Goal: Information Seeking & Learning: Learn about a topic

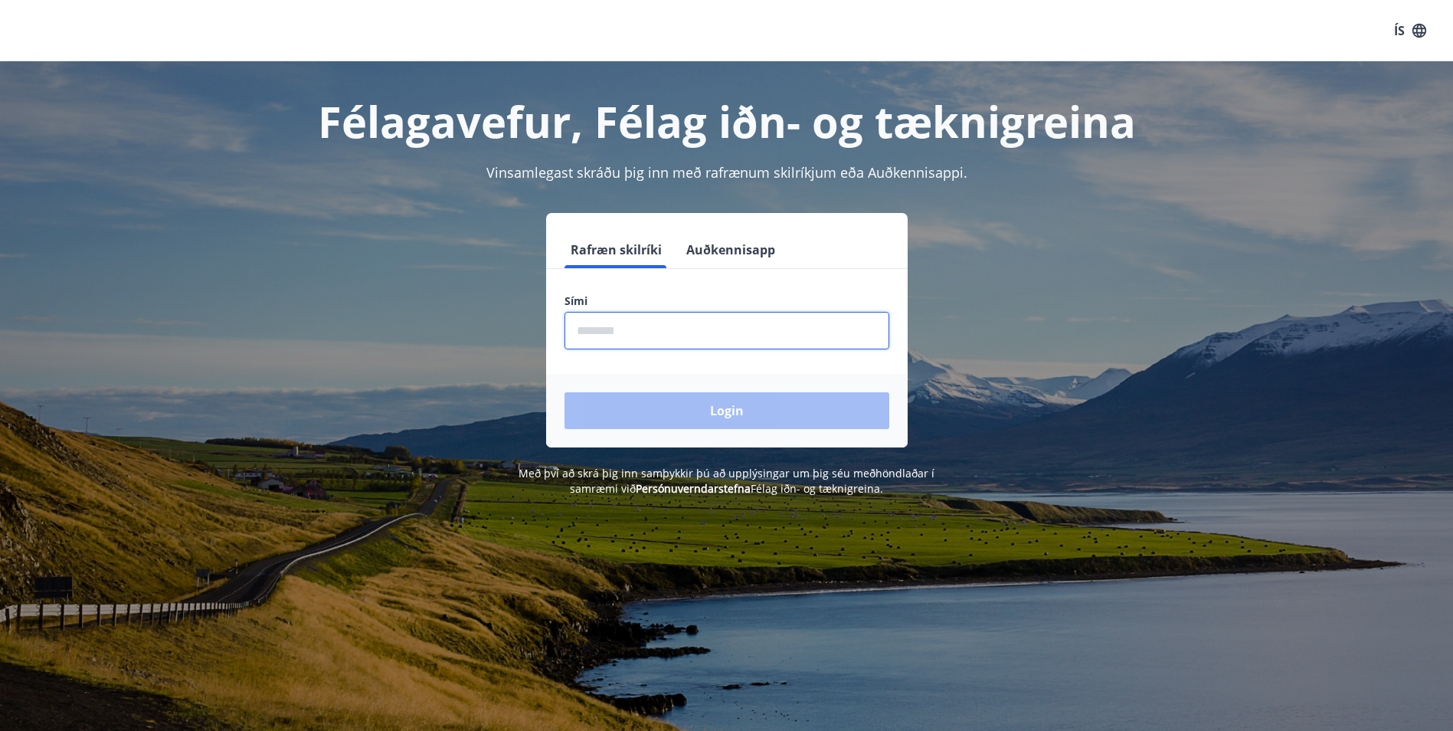
click at [611, 335] on input "phone" at bounding box center [726, 331] width 325 height 38
type input "********"
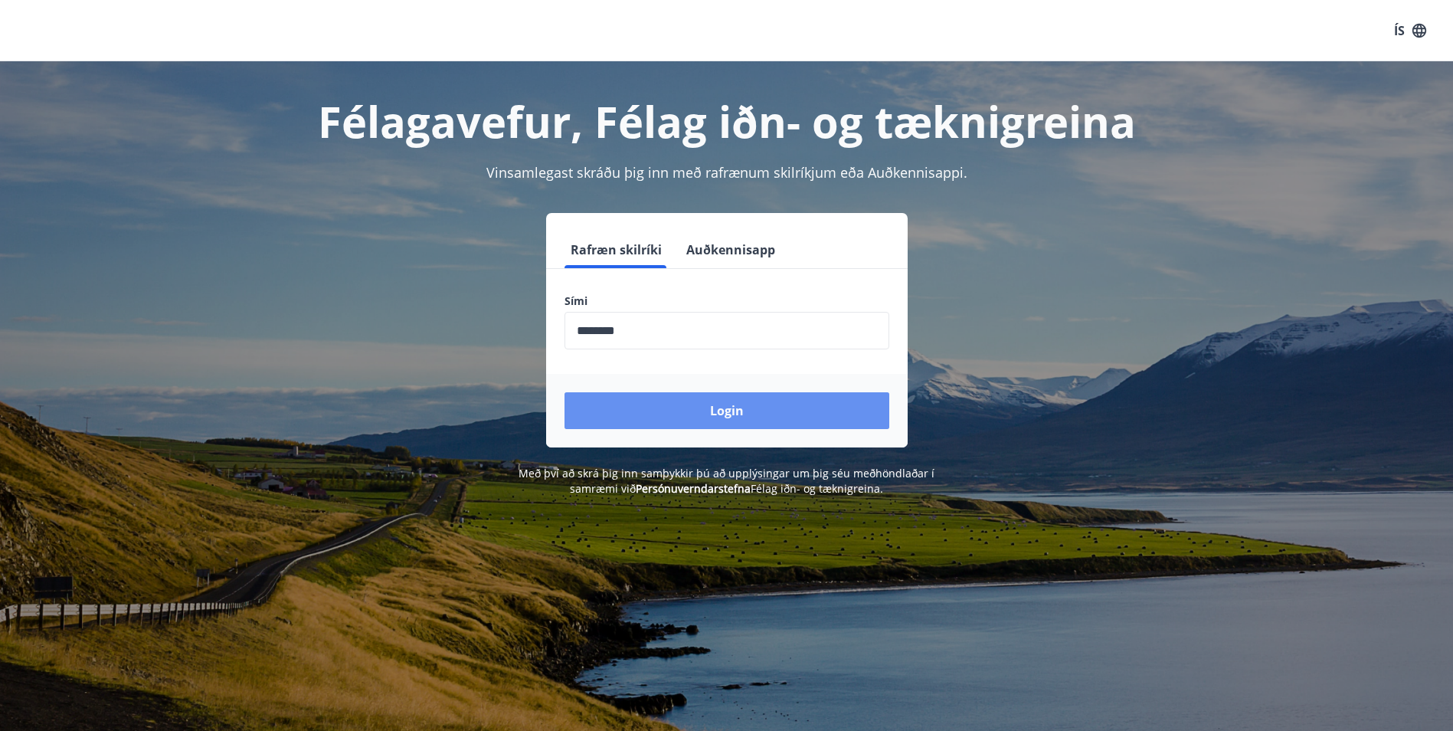
click at [720, 407] on button "Login" at bounding box center [726, 410] width 325 height 37
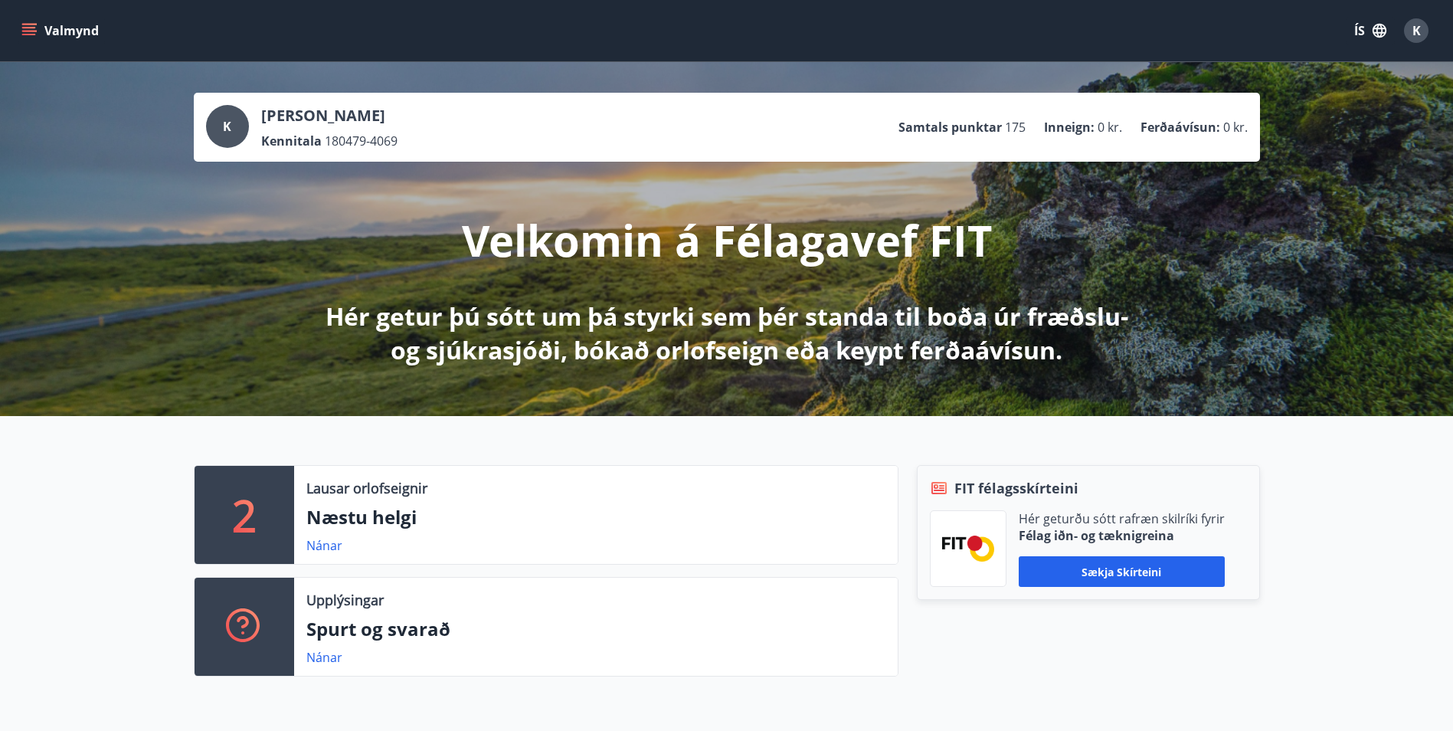
click at [62, 28] on button "Valmynd" at bounding box center [61, 31] width 87 height 28
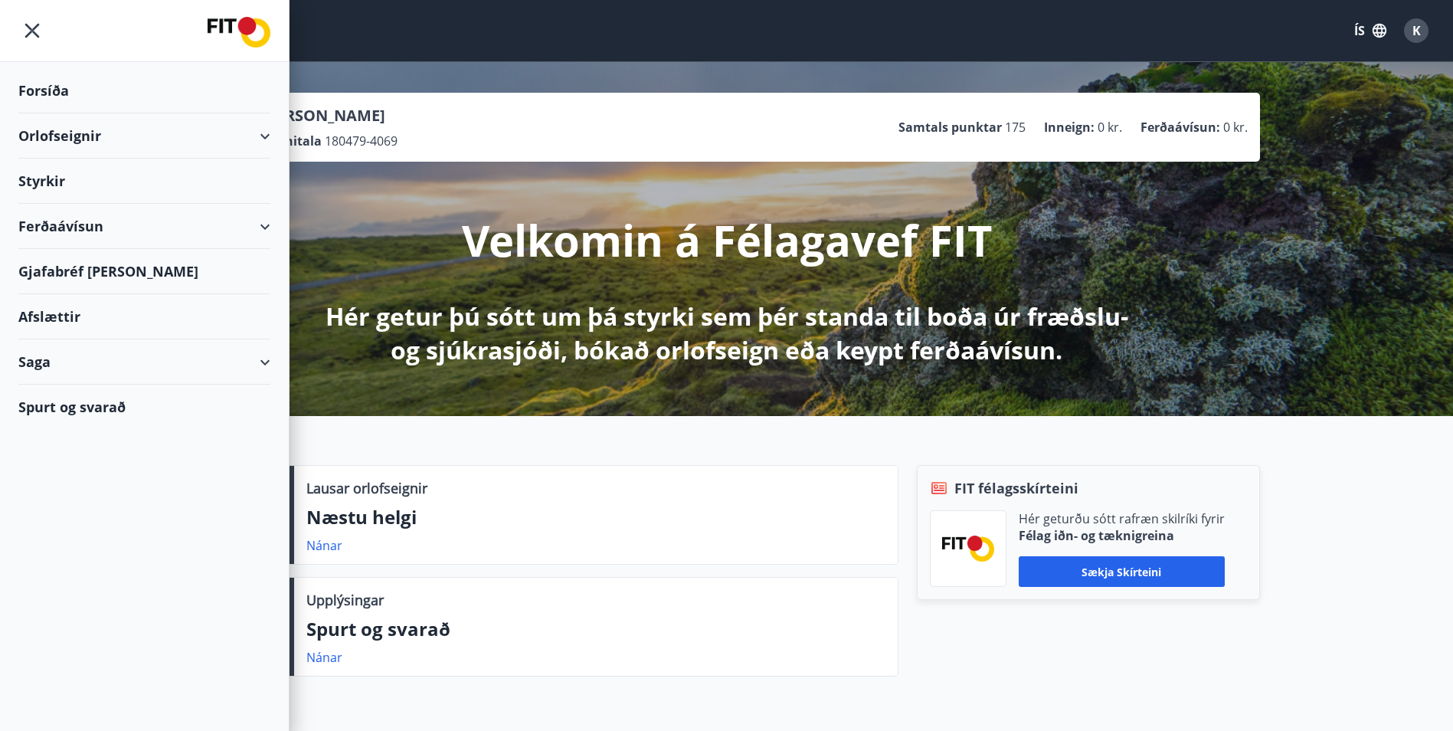
click at [48, 182] on div "Styrkir" at bounding box center [144, 181] width 252 height 45
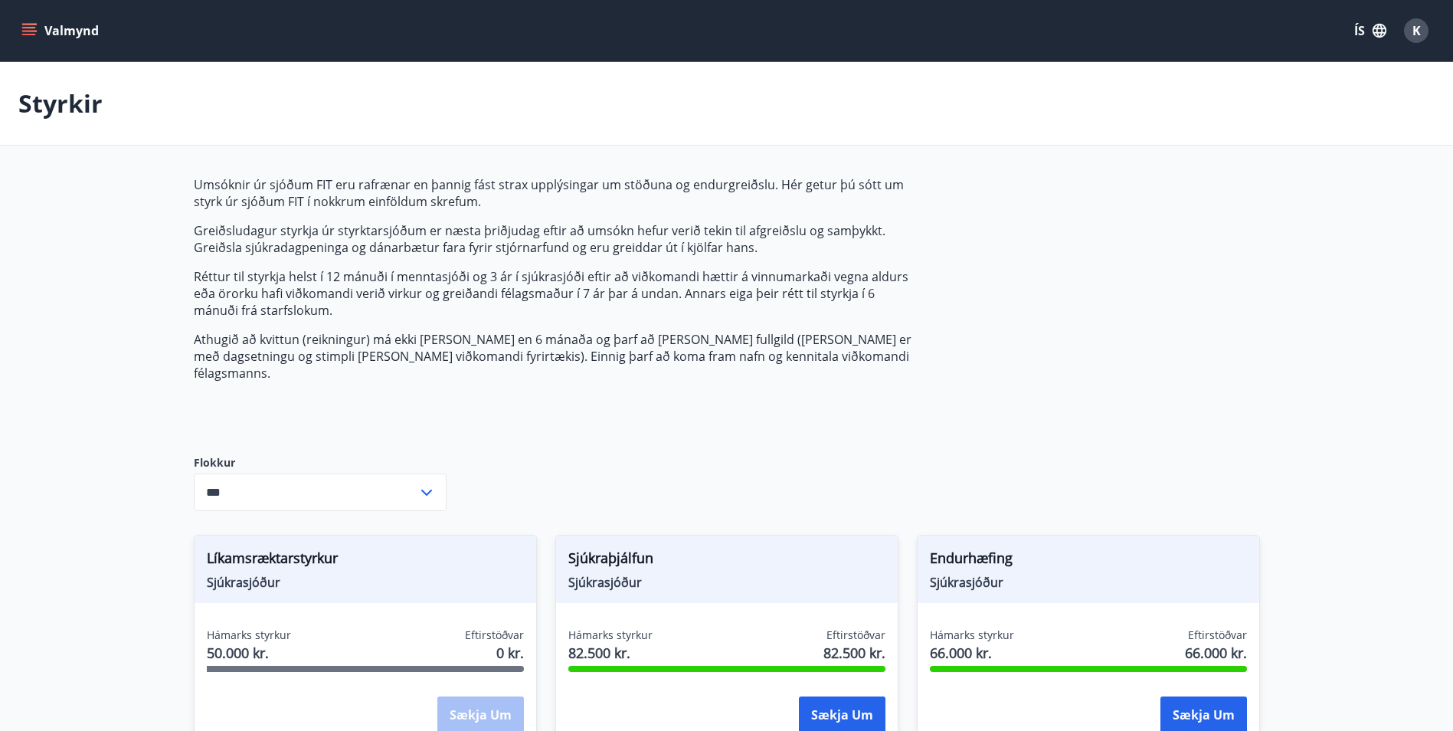
type input "***"
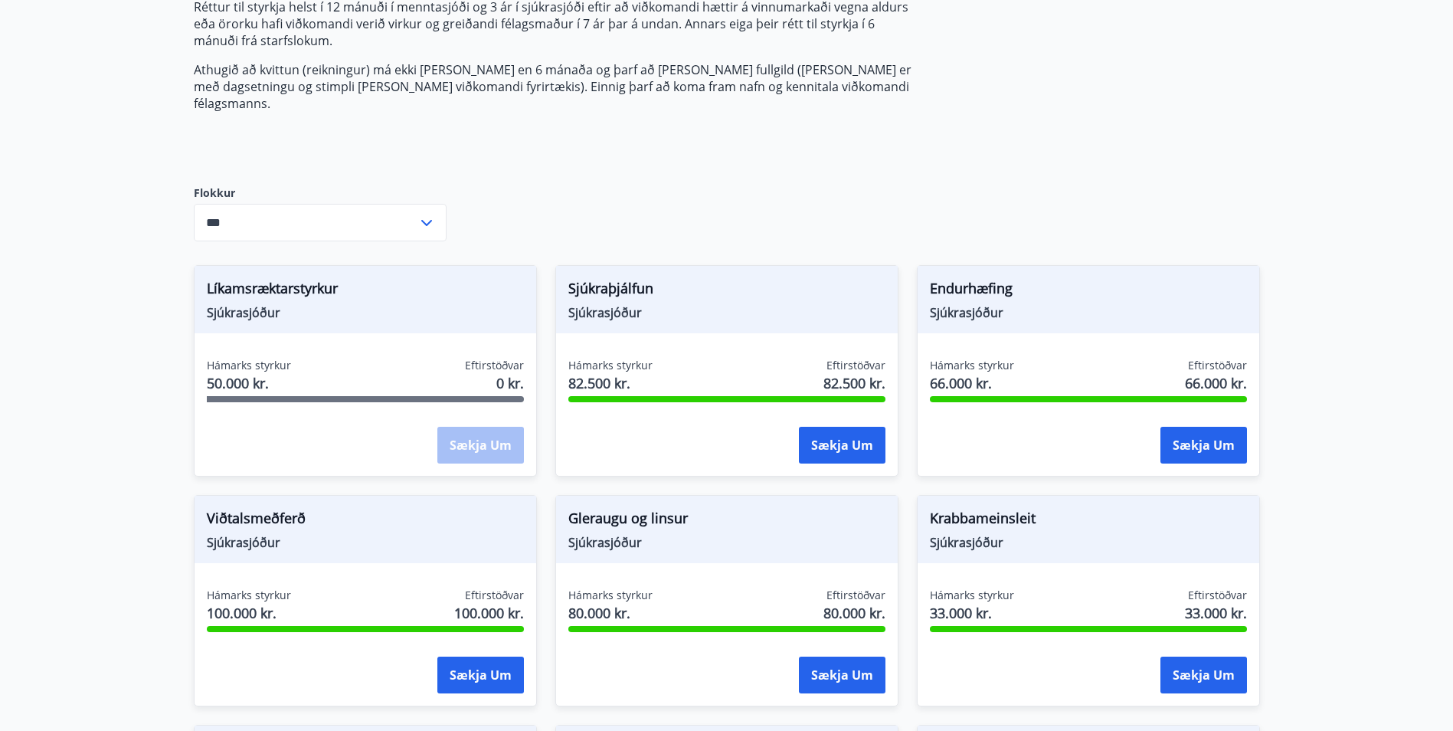
scroll to position [222, 0]
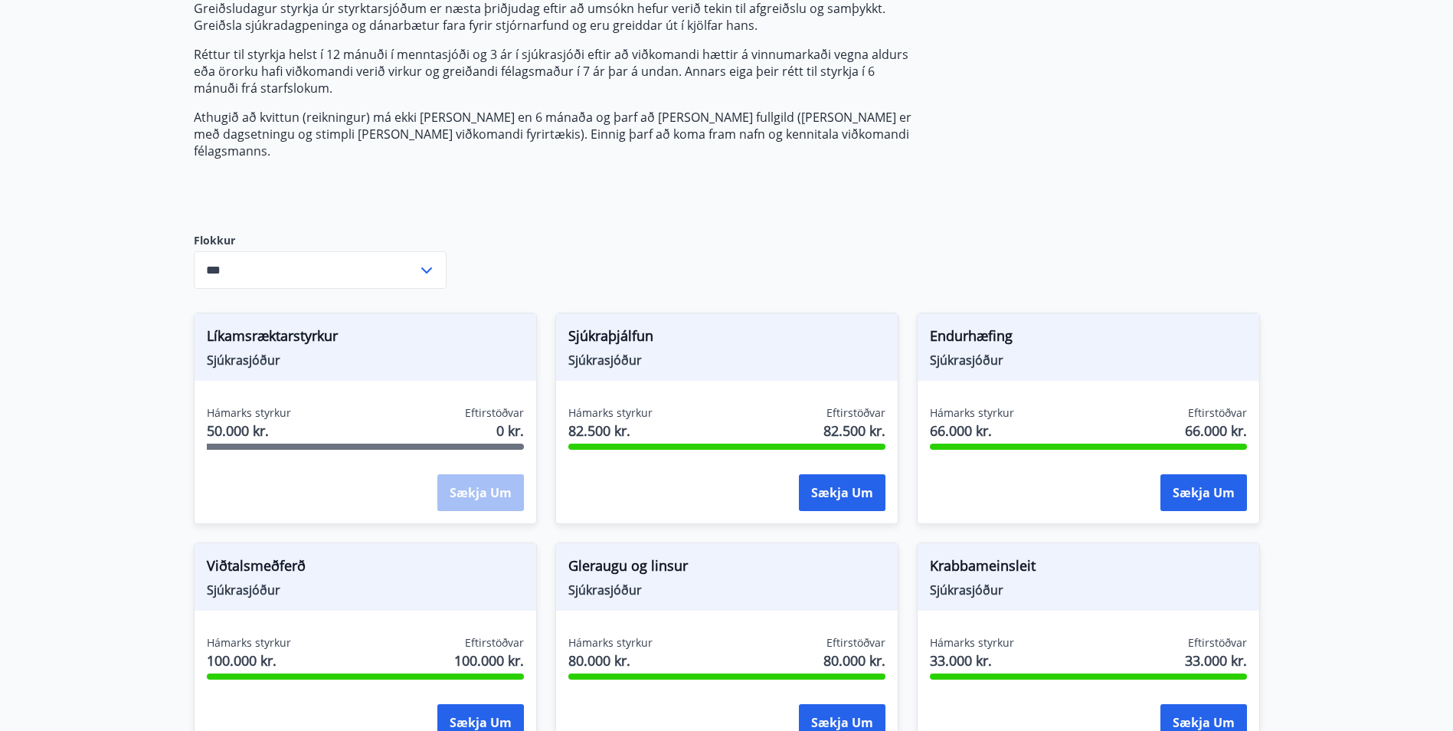
click at [254, 352] on span "Sjúkrasjóður" at bounding box center [365, 360] width 317 height 17
click at [125, 351] on main "Styrkir Umsóknir úr sjóðum FIT eru rafrænar en þannig fást strax upplýsingar um…" at bounding box center [726, 650] width 1453 height 1621
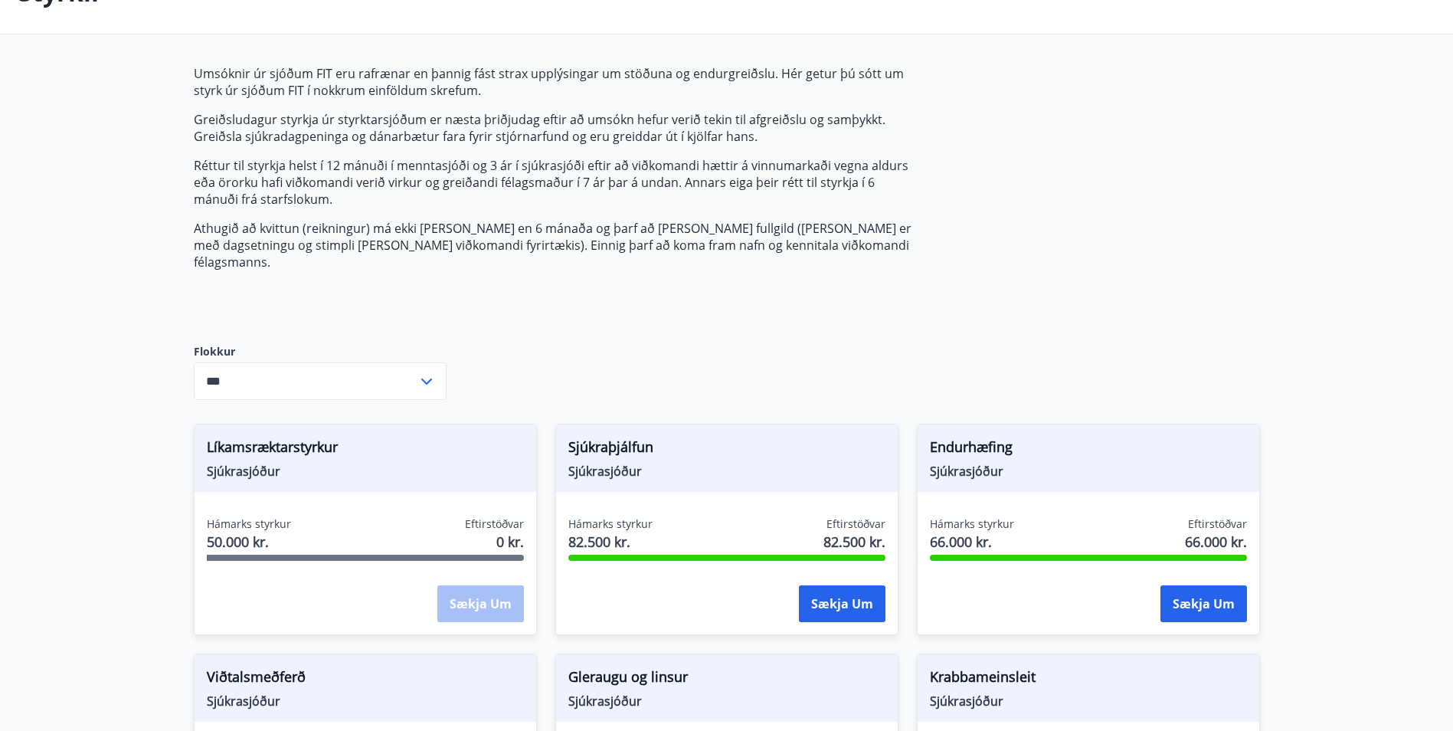
scroll to position [0, 0]
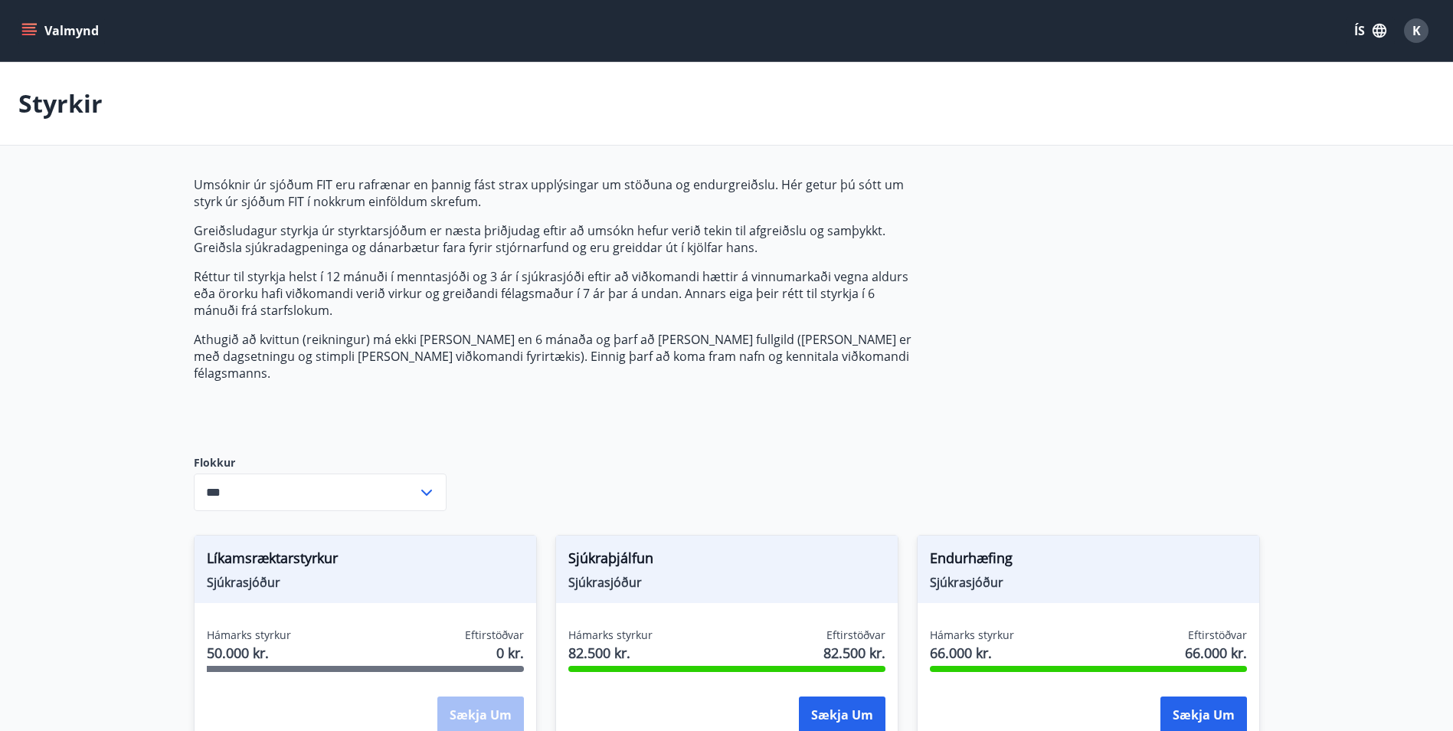
click at [33, 30] on icon "menu" at bounding box center [28, 30] width 15 height 15
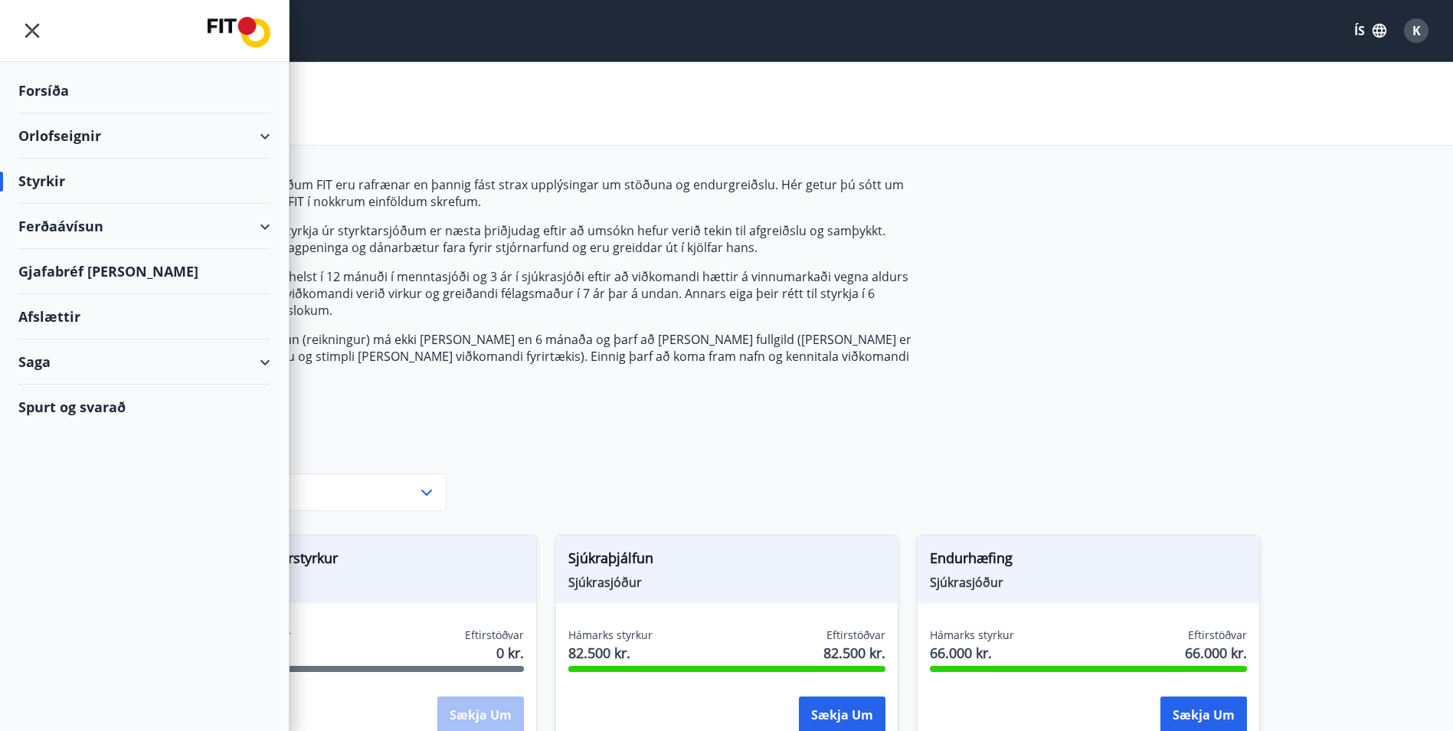
click at [57, 175] on div "Styrkir" at bounding box center [144, 181] width 252 height 45
click at [42, 181] on div "Styrkir" at bounding box center [144, 181] width 252 height 45
click at [27, 94] on div "Forsíða" at bounding box center [144, 90] width 252 height 45
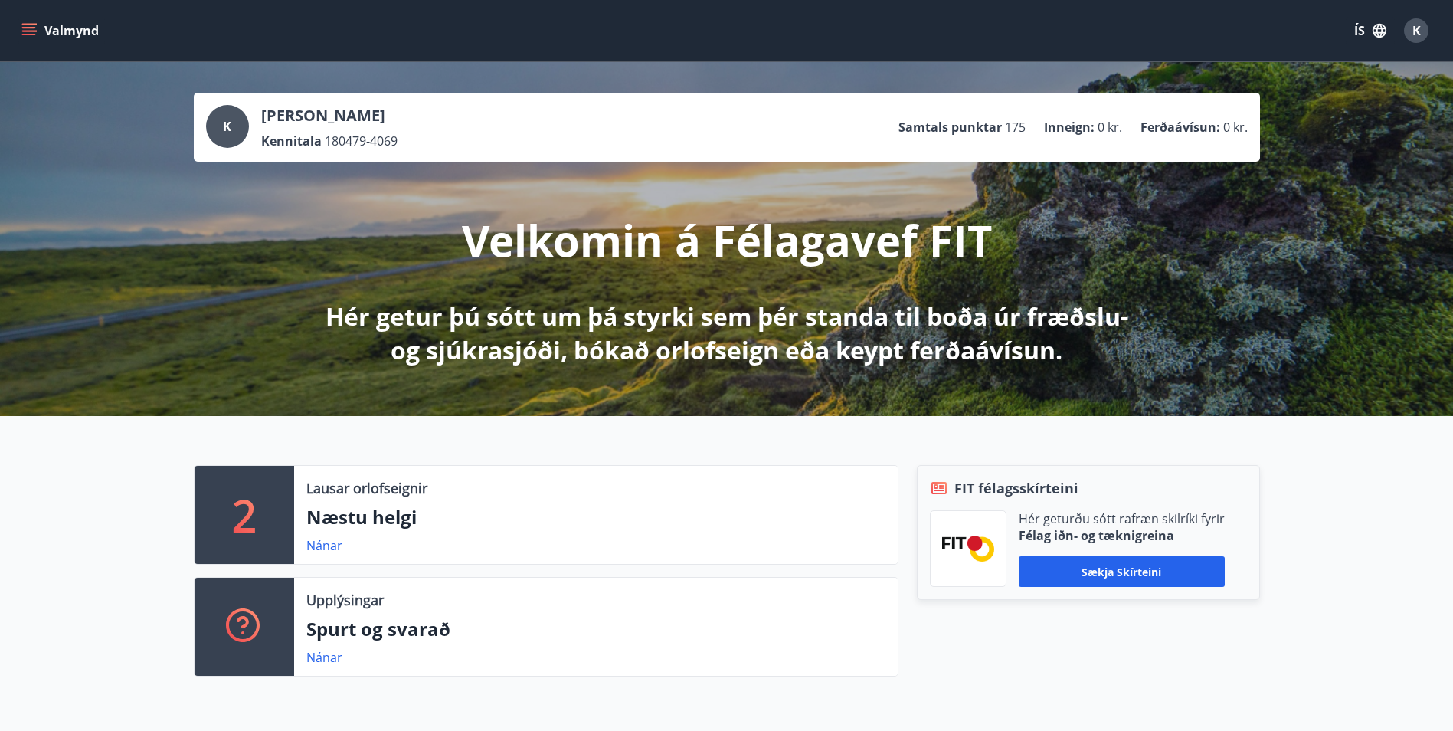
click at [32, 24] on icon "menu" at bounding box center [30, 25] width 17 height 2
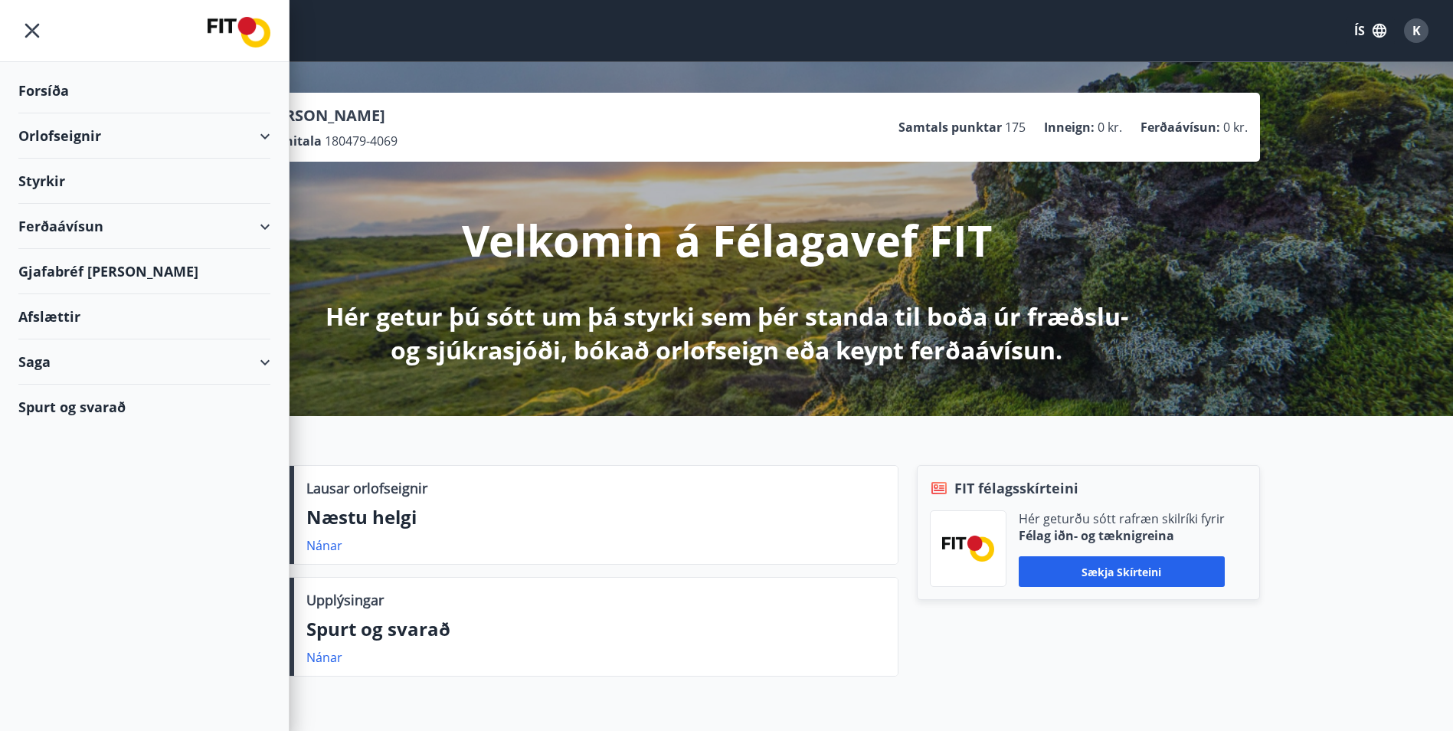
click at [49, 181] on div "Styrkir" at bounding box center [144, 181] width 252 height 45
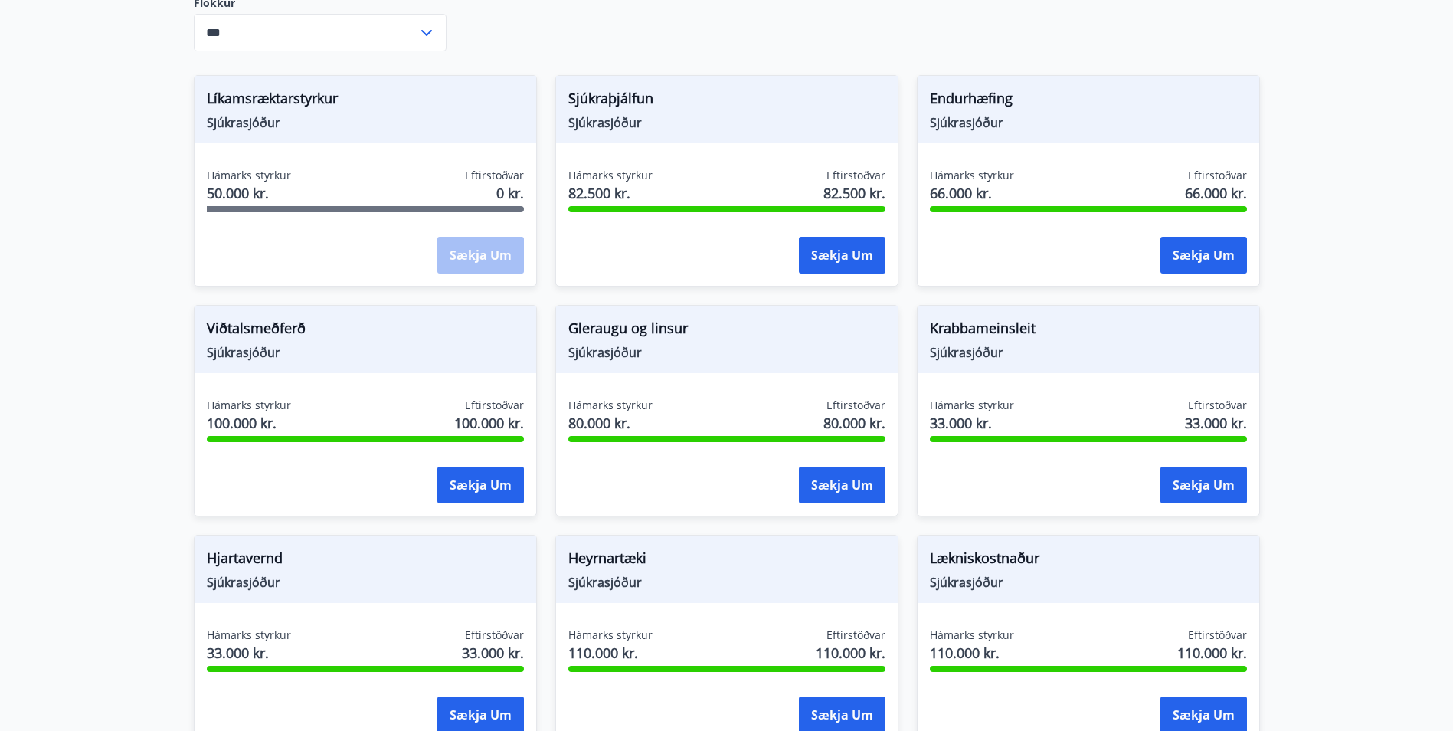
scroll to position [383, 0]
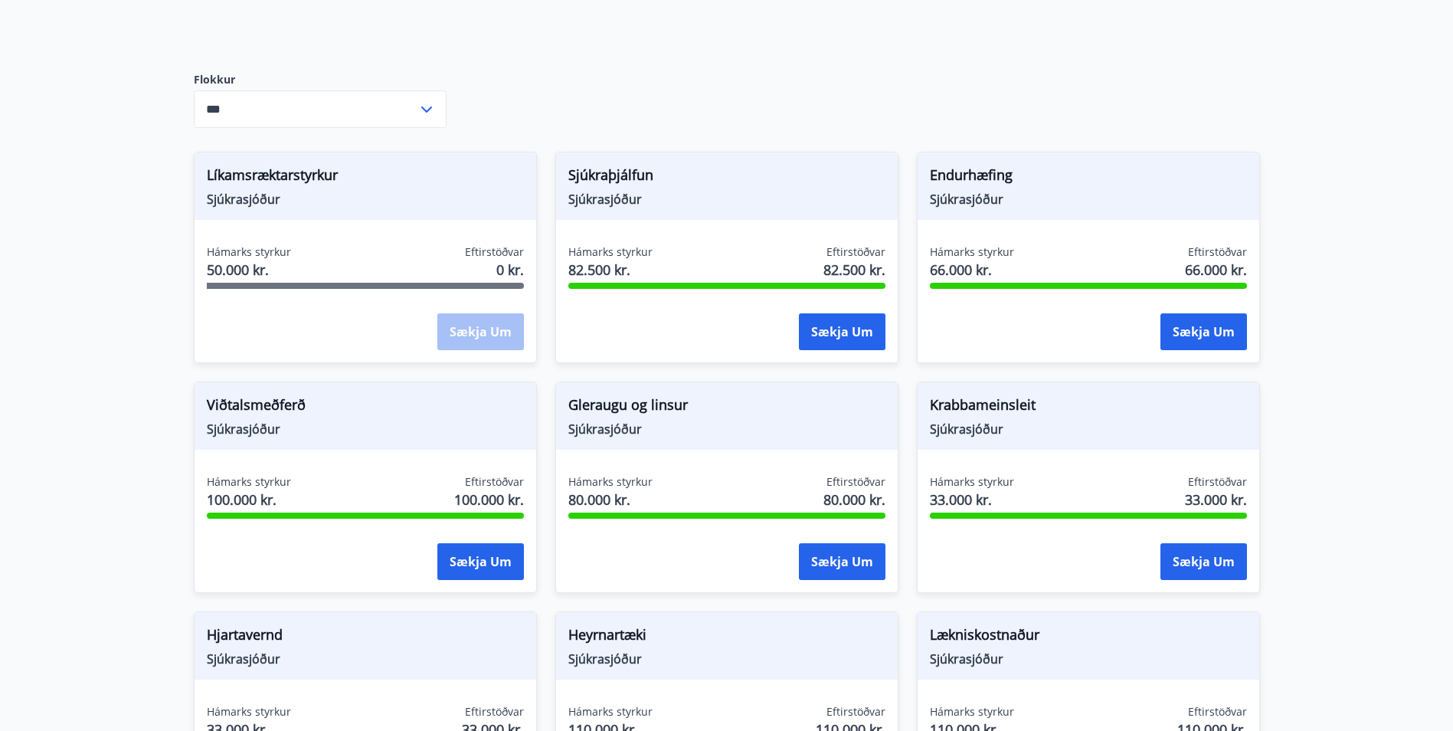
click at [250, 191] on span "Sjúkrasjóður" at bounding box center [365, 199] width 317 height 17
click at [258, 165] on span "Líkamsræktarstyrkur" at bounding box center [365, 178] width 317 height 26
click at [257, 165] on span "Líkamsræktarstyrkur" at bounding box center [365, 178] width 317 height 26
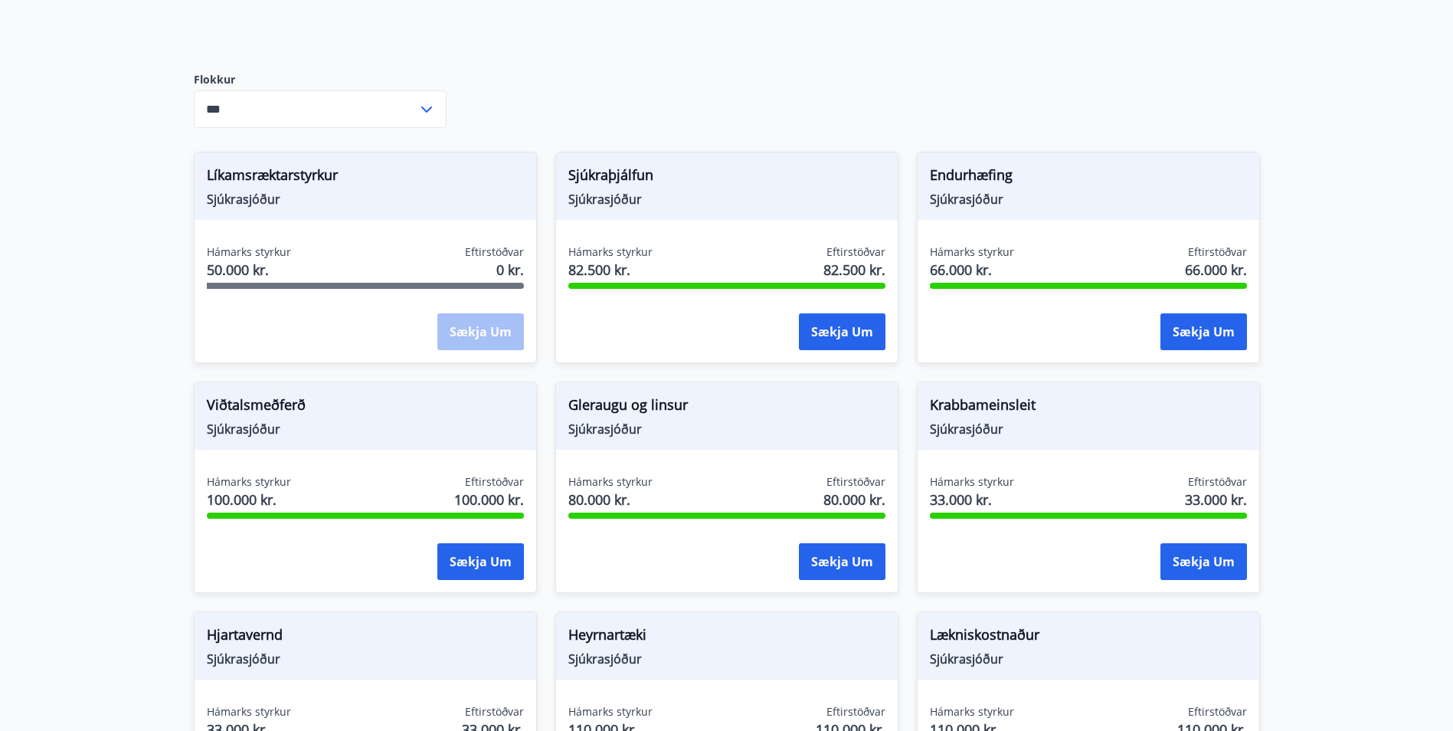
drag, startPoint x: 257, startPoint y: 161, endPoint x: 252, endPoint y: 184, distance: 23.4
click at [252, 191] on span "Sjúkrasjóður" at bounding box center [365, 199] width 317 height 17
click at [250, 191] on span "Sjúkrasjóður" at bounding box center [365, 199] width 317 height 17
click at [258, 165] on span "Líkamsræktarstyrkur" at bounding box center [365, 178] width 317 height 26
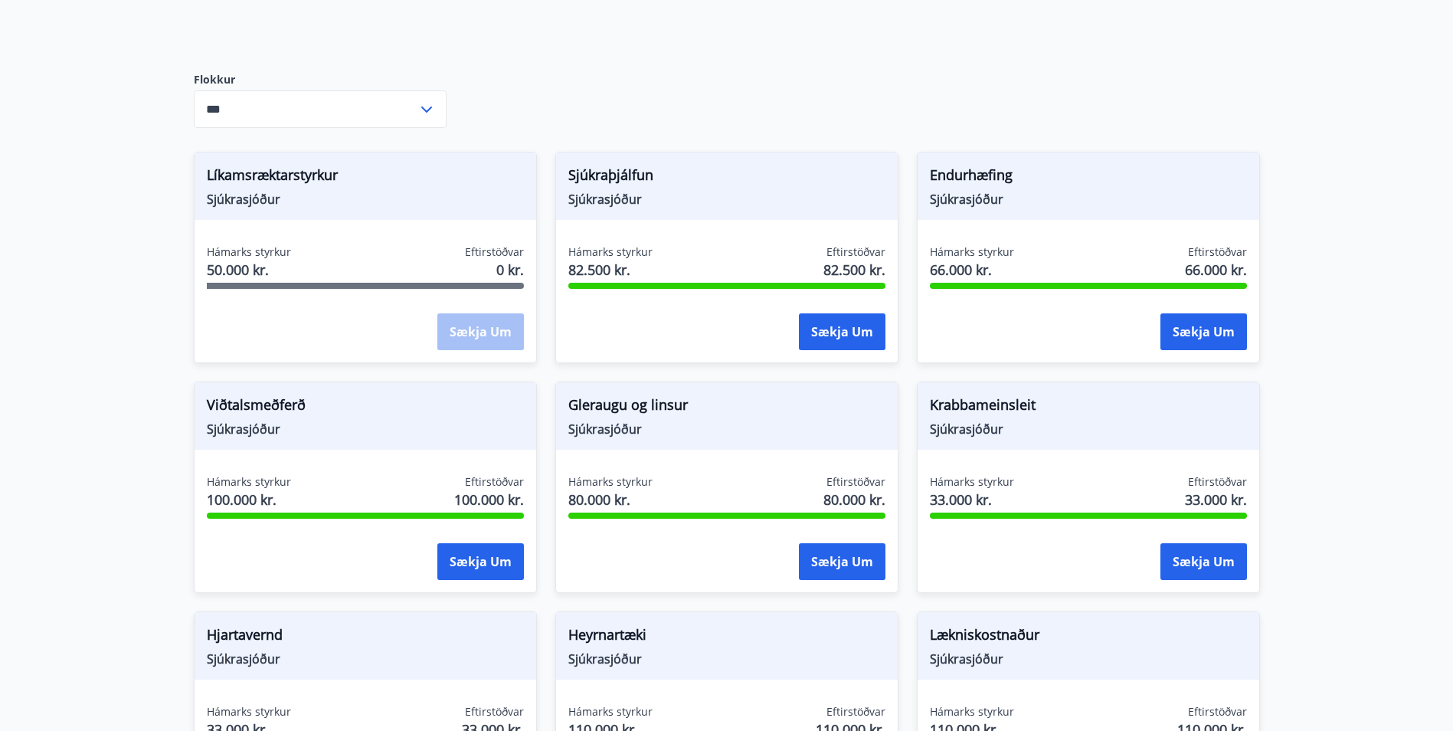
click at [299, 263] on div "Hámarks styrkur 50.000 kr. Eftirstöðvar 0 kr." at bounding box center [365, 263] width 317 height 38
click at [482, 316] on div "Sækja um" at bounding box center [480, 332] width 87 height 38
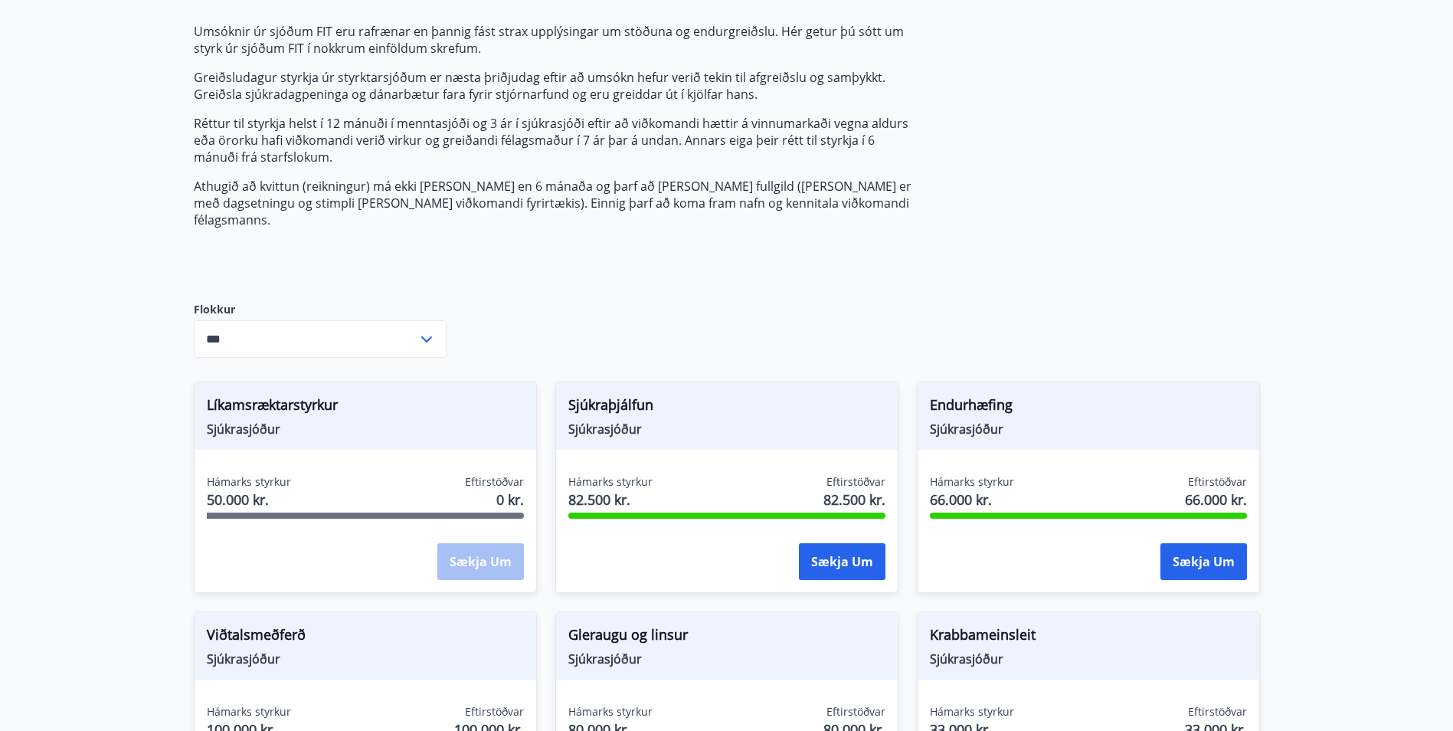
scroll to position [0, 0]
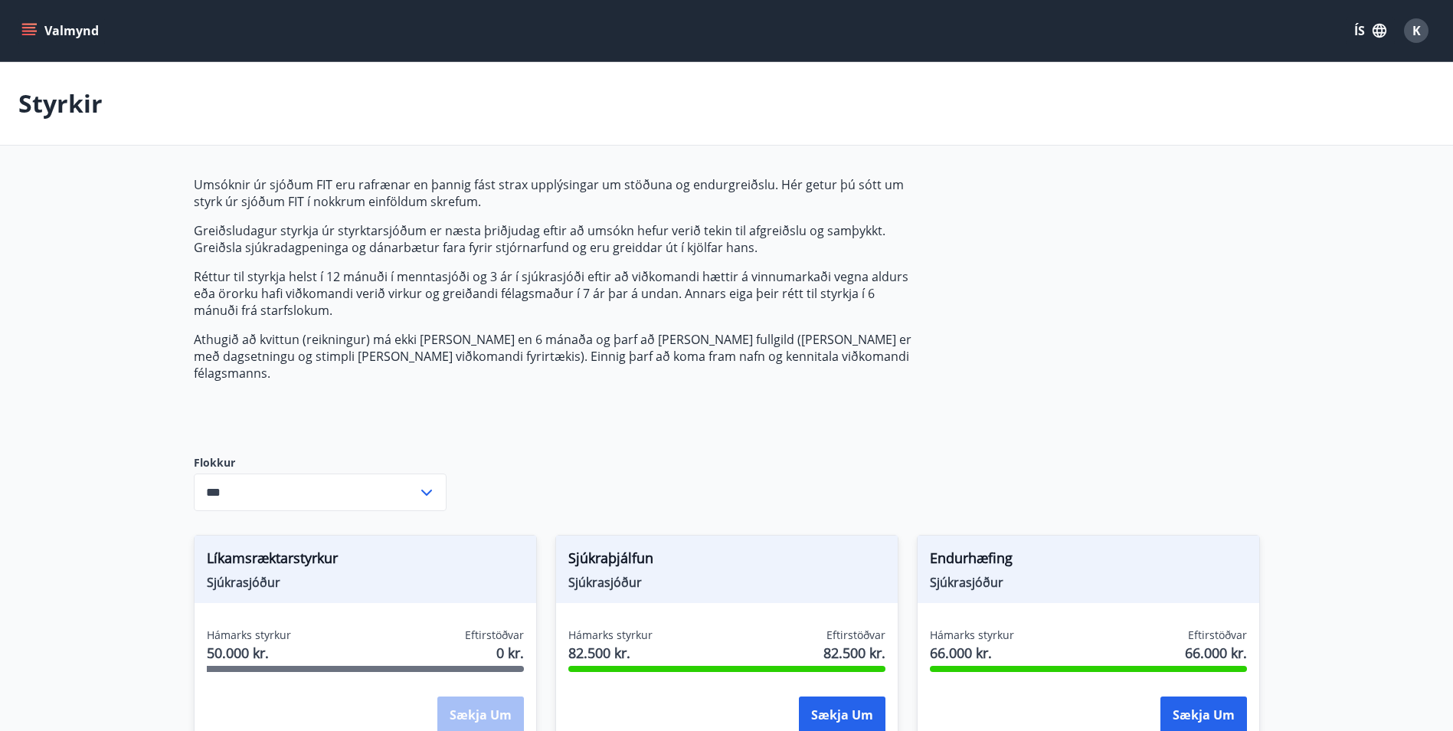
click at [422, 483] on icon at bounding box center [426, 492] width 18 height 18
click at [226, 538] on li "Sjúkrasjóður" at bounding box center [320, 552] width 251 height 28
type input "**********"
click at [29, 28] on icon "menu" at bounding box center [29, 28] width 14 height 2
click at [1418, 28] on div "K" at bounding box center [1416, 30] width 25 height 25
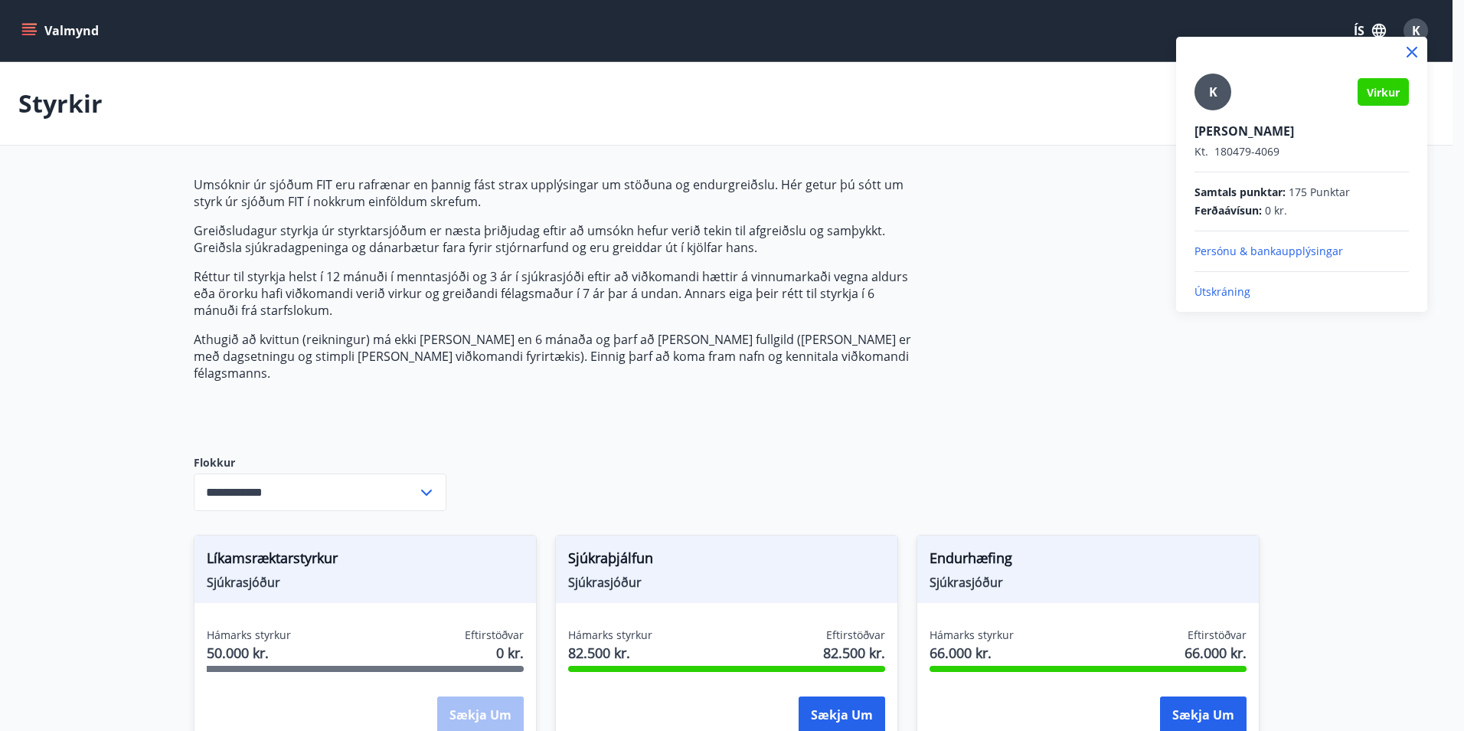
click at [1248, 293] on p "Útskráning" at bounding box center [1302, 291] width 214 height 15
click at [1229, 290] on p "Útskráning" at bounding box center [1302, 291] width 214 height 15
